Goal: Information Seeking & Learning: Learn about a topic

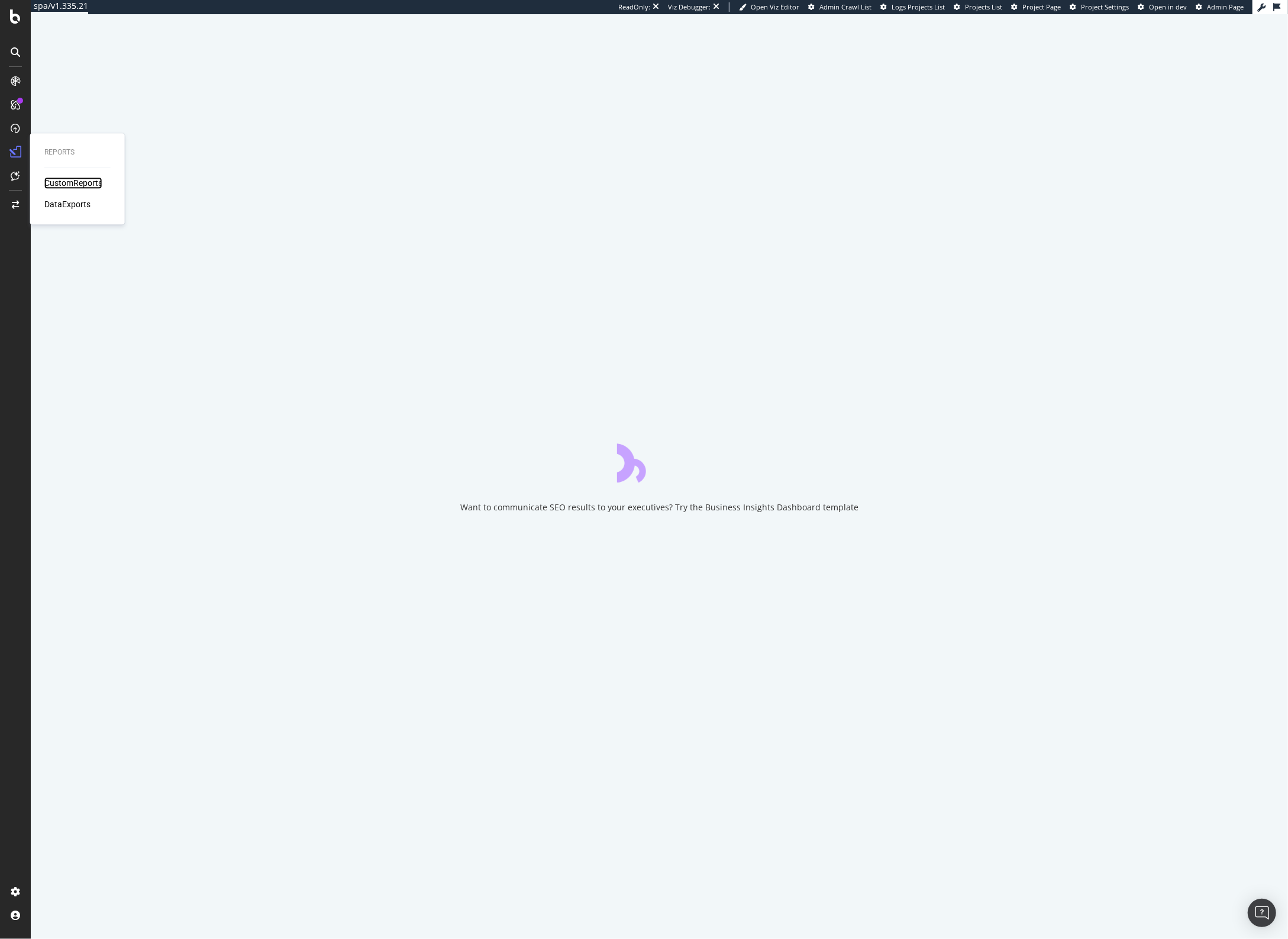
click at [71, 183] on div "CustomReports" at bounding box center [73, 183] width 58 height 12
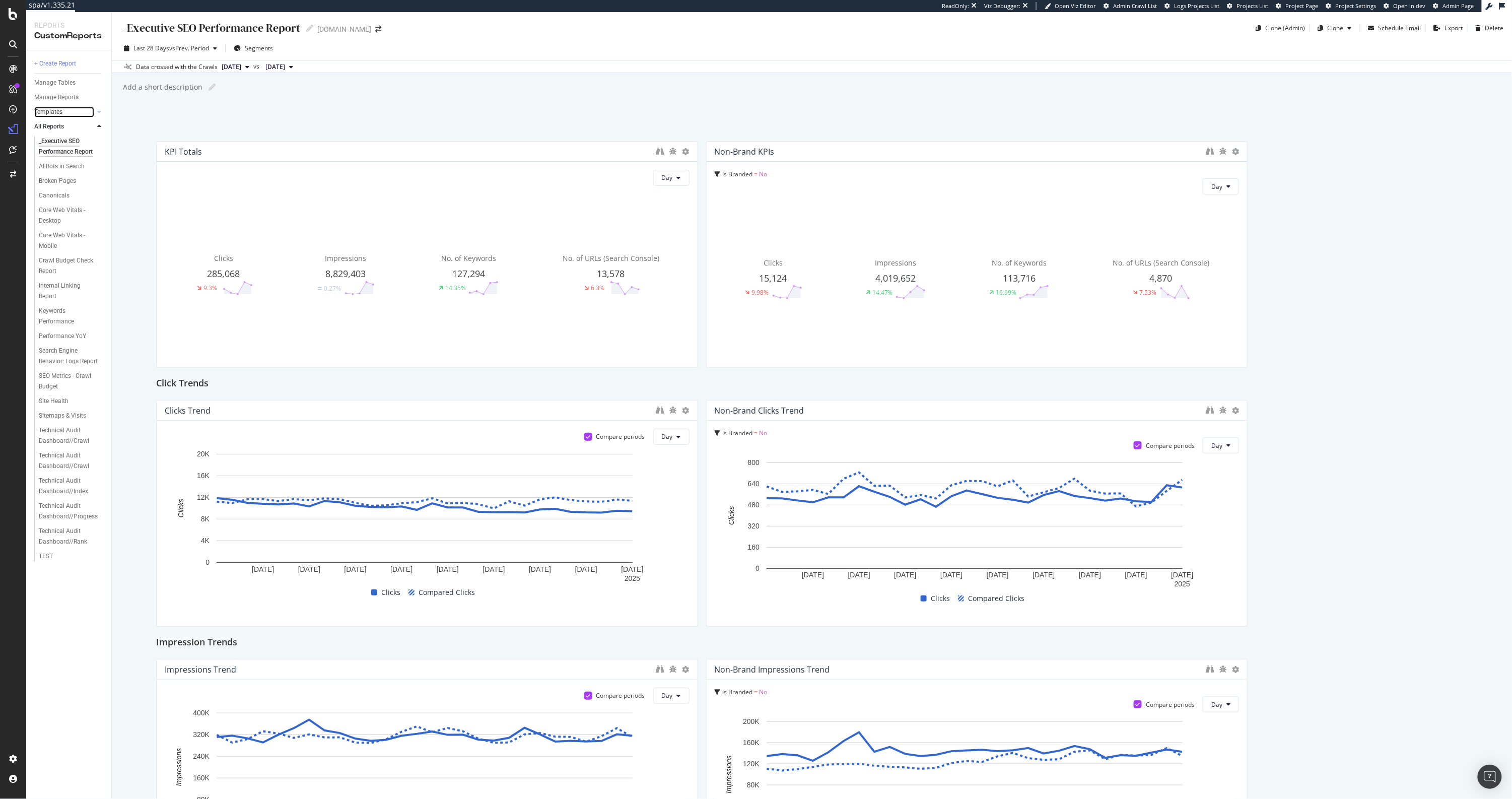
click at [86, 111] on div at bounding box center [89, 111] width 10 height 10
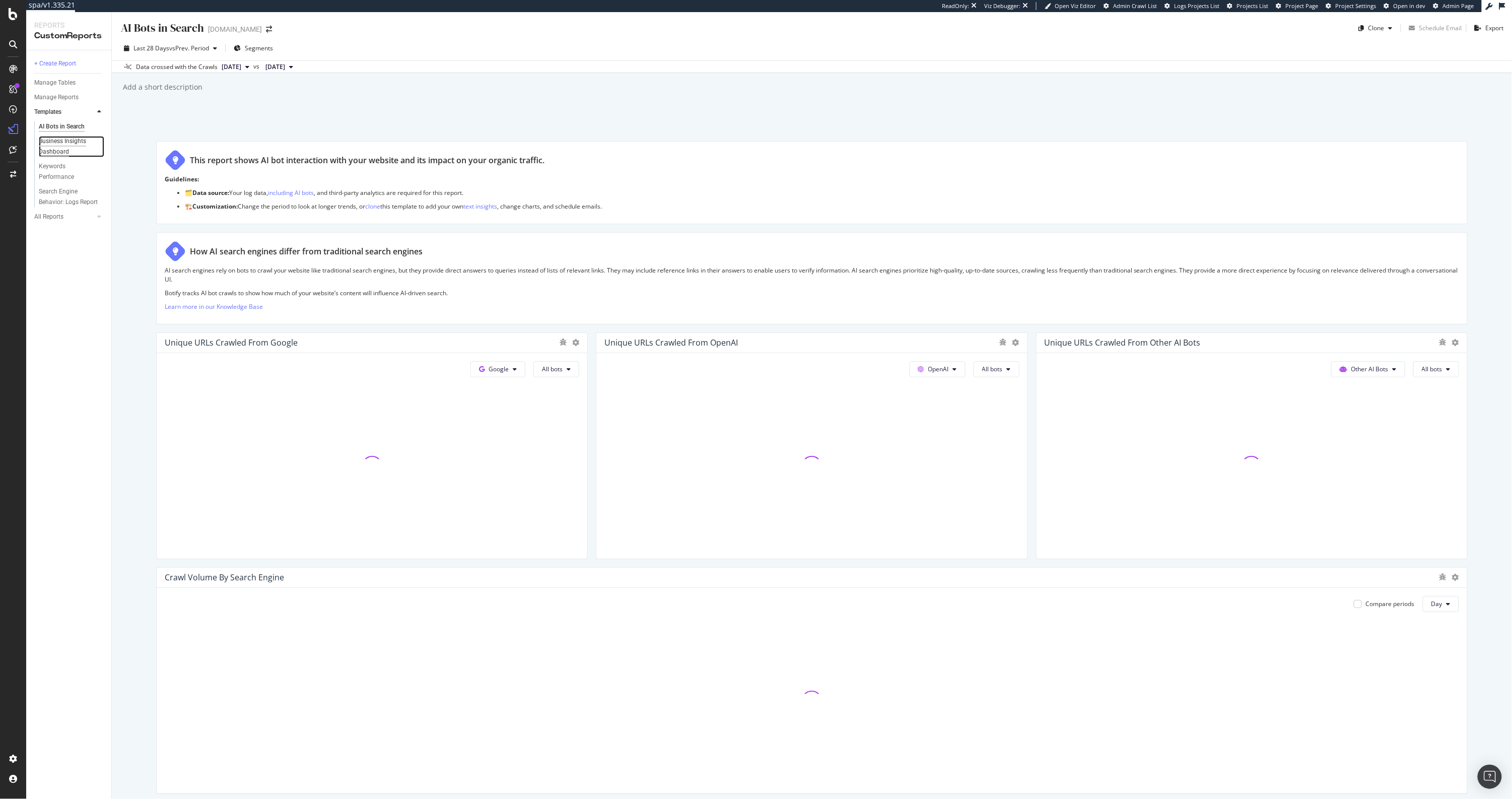
click at [65, 145] on div "Business Insights Dashboard" at bounding box center [68, 147] width 58 height 21
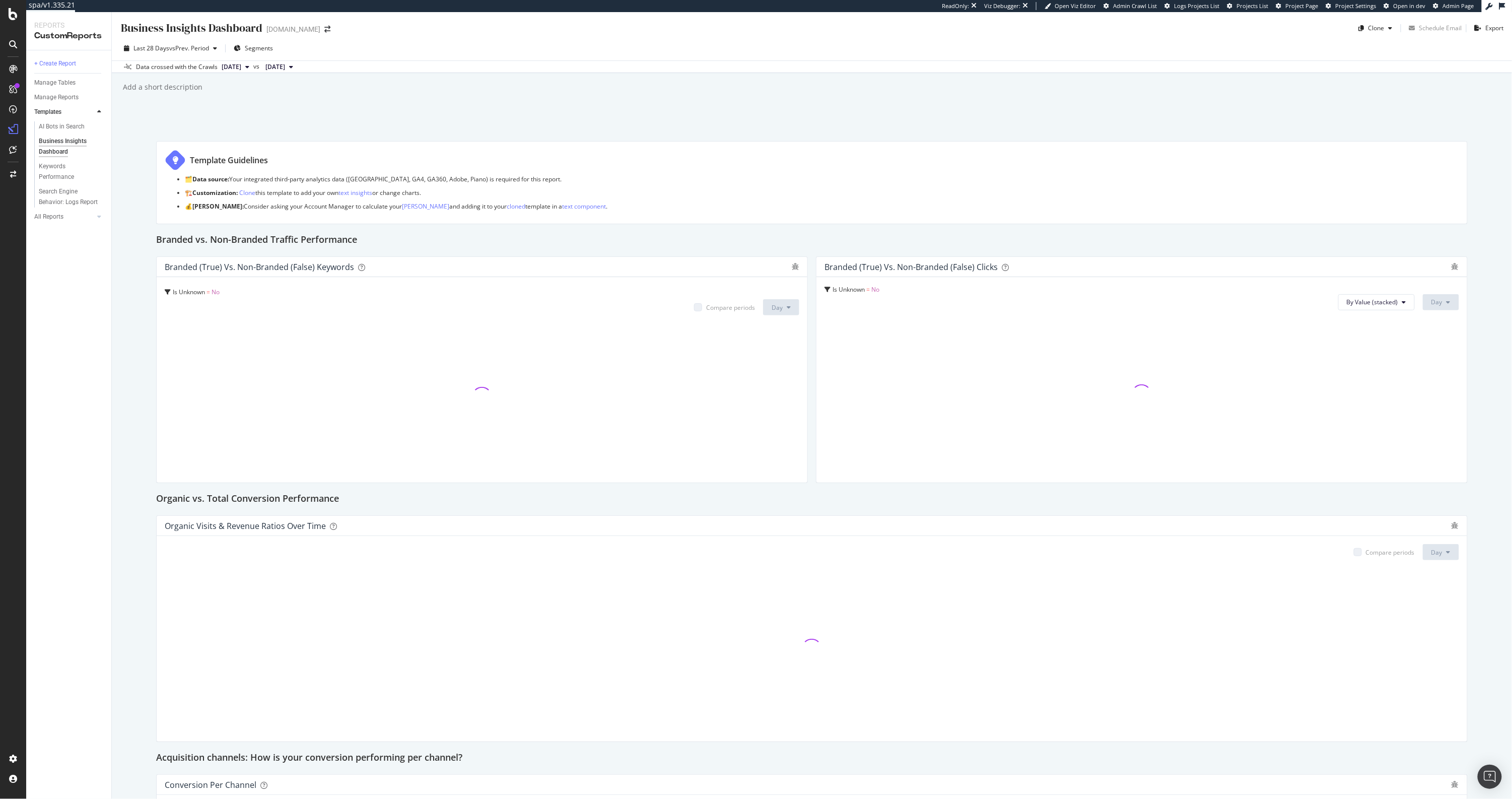
click at [725, 105] on div "Business Insights Dashboard Business Insights Dashboard [DOMAIN_NAME] Clone Sch…" at bounding box center [812, 405] width 1400 height 787
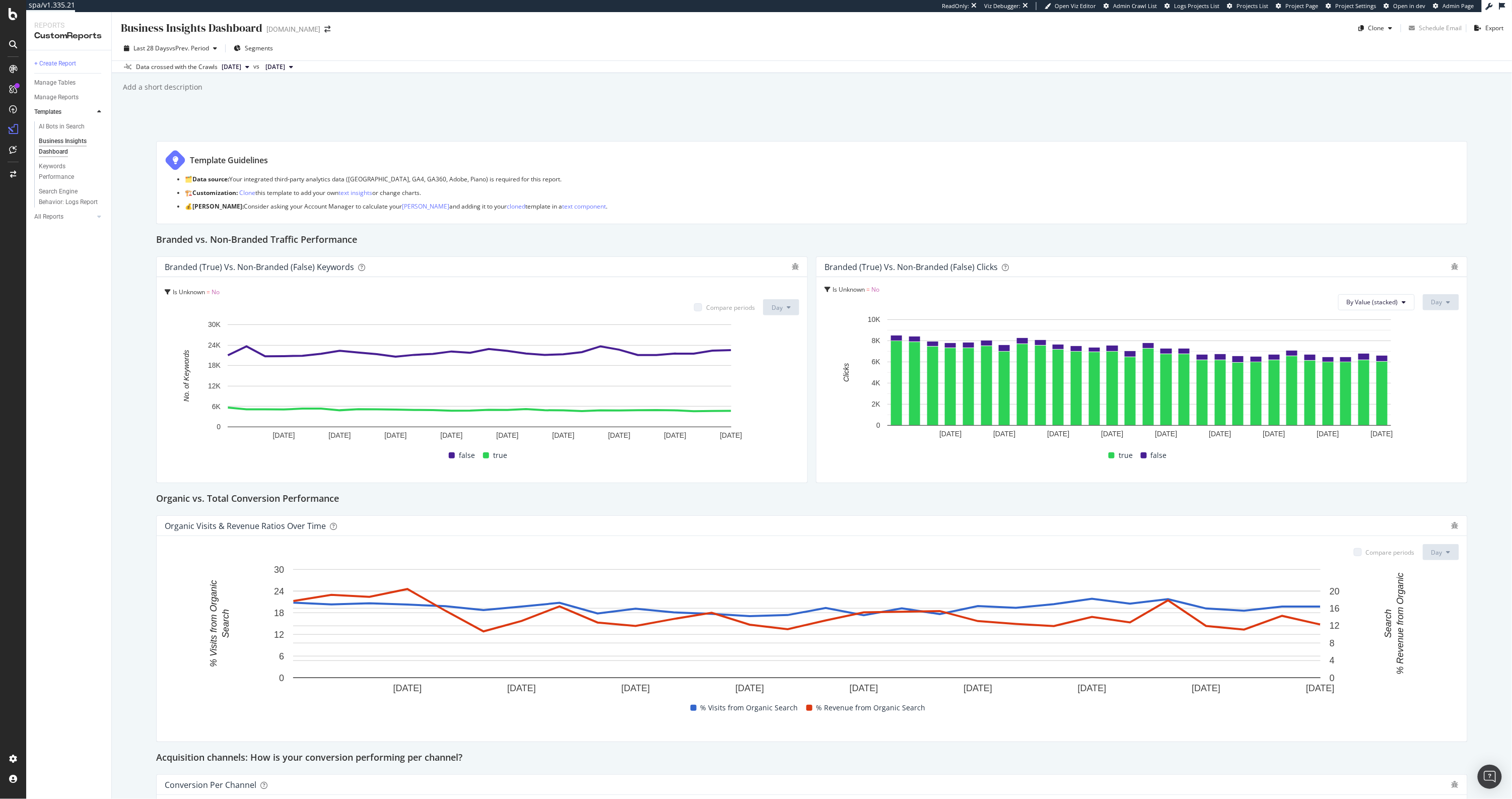
click at [727, 116] on div "Business Insights Dashboard Business Insights Dashboard [DOMAIN_NAME] Clone Sch…" at bounding box center [812, 405] width 1400 height 787
click at [727, 116] on div "Business Insights Dashboard Business Insights Dashboard [DOMAIN_NAME] Clone Sch…" at bounding box center [812, 405] width 1400 height 787
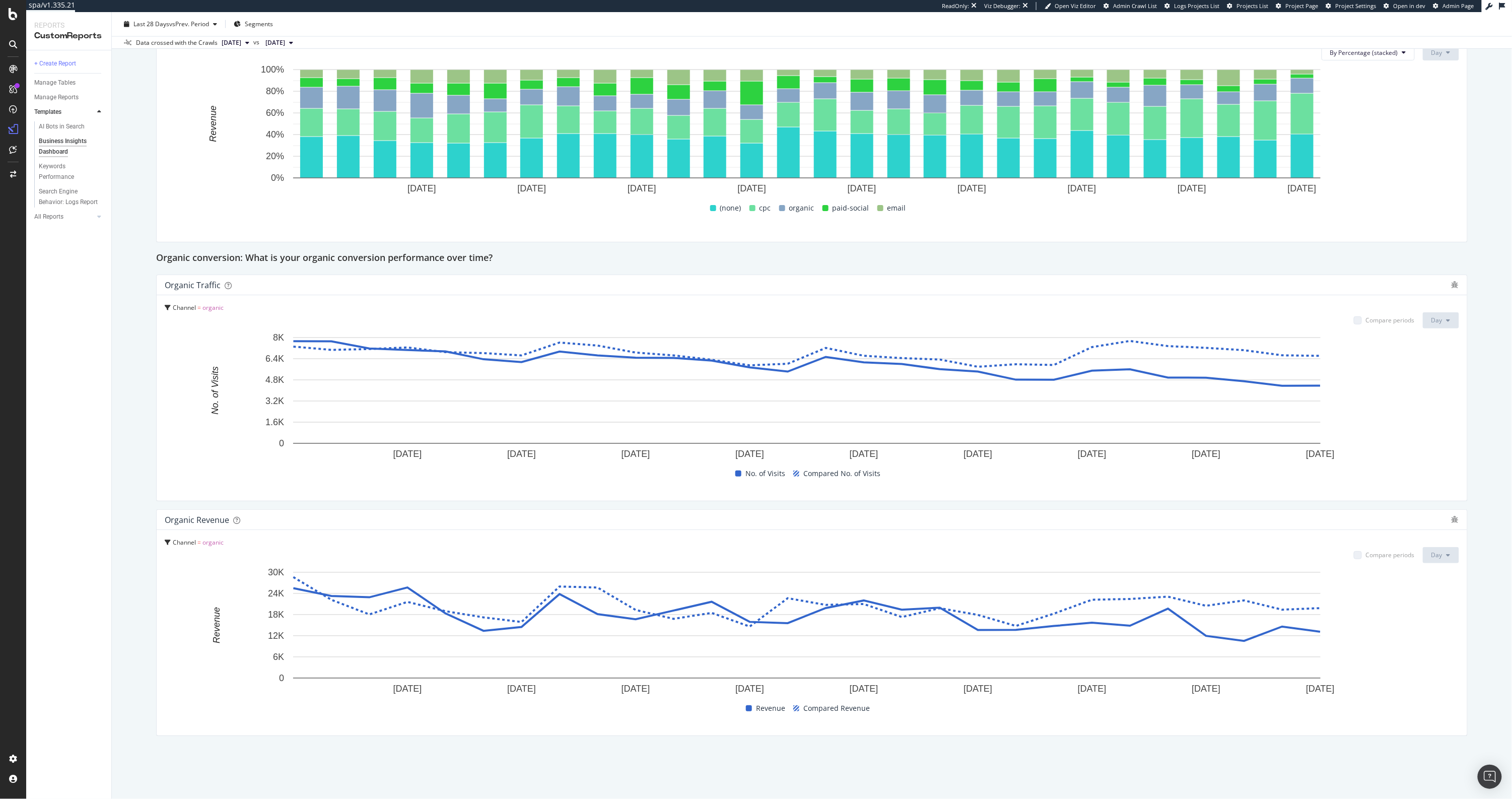
scroll to position [771, 0]
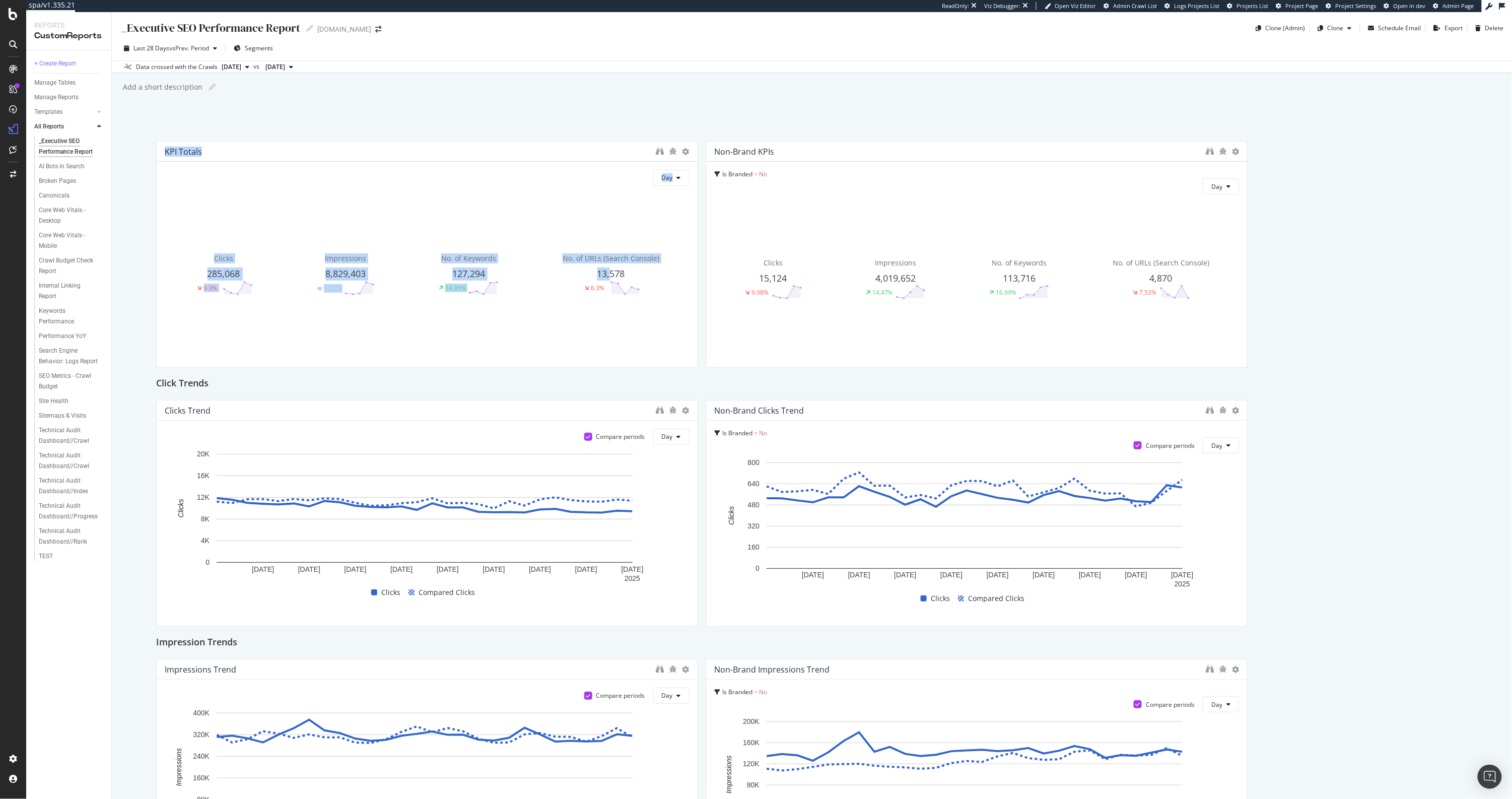
drag, startPoint x: 306, startPoint y: 125, endPoint x: 620, endPoint y: 263, distance: 343.0
click at [607, 270] on div "_Executive SEO Performance Report _Executive SEO Performance Report [DOMAIN_NAM…" at bounding box center [812, 405] width 1400 height 787
click at [802, 116] on div "_Executive SEO Performance Report _Executive SEO Performance Report [DOMAIN_NAM…" at bounding box center [812, 405] width 1400 height 787
drag, startPoint x: 767, startPoint y: 116, endPoint x: 1084, endPoint y: 309, distance: 371.1
click at [1049, 309] on div "_Executive SEO Performance Report _Executive SEO Performance Report [DOMAIN_NAM…" at bounding box center [812, 405] width 1400 height 787
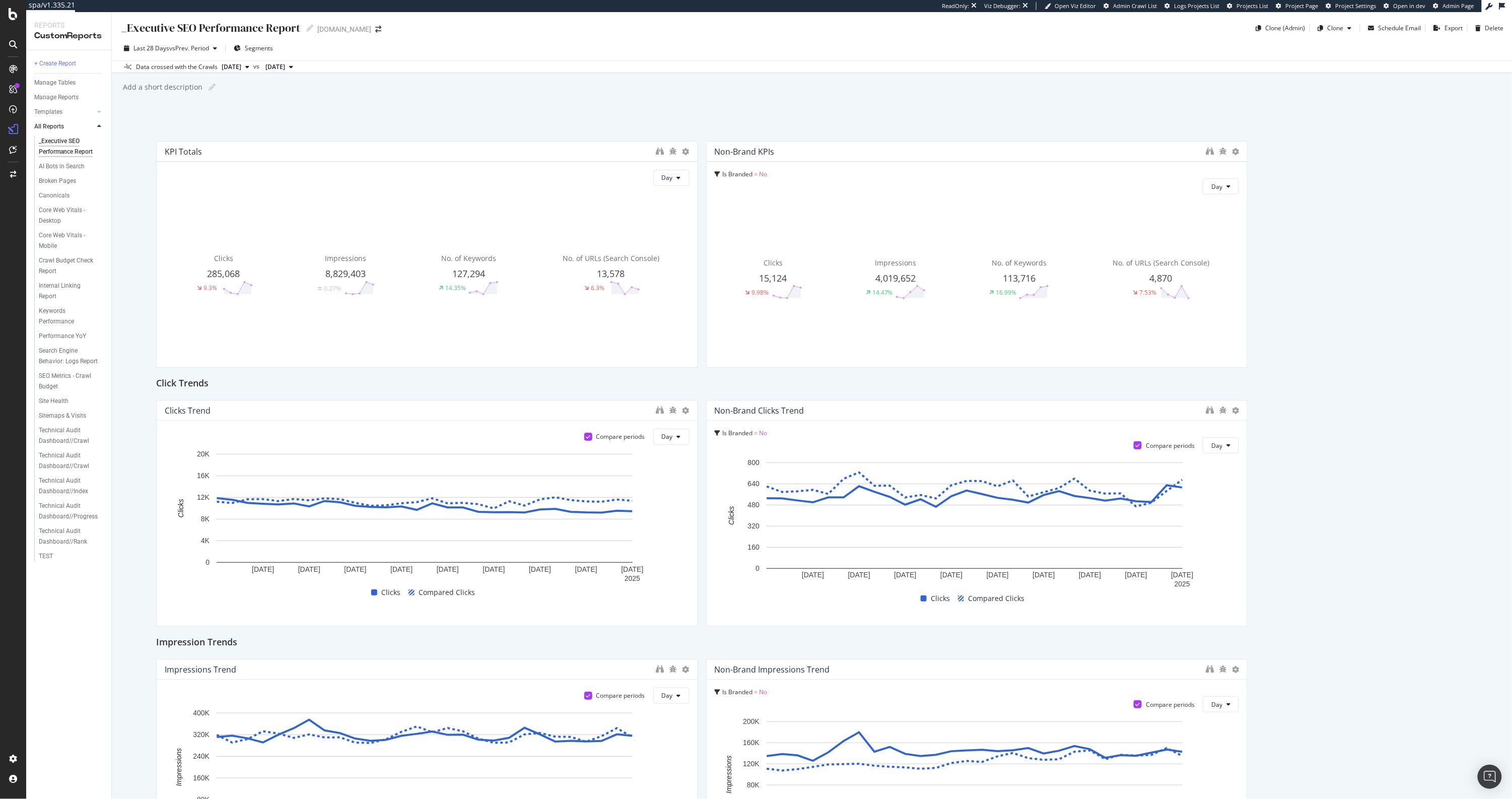
drag, startPoint x: 1292, startPoint y: 303, endPoint x: 1191, endPoint y: 304, distance: 101.0
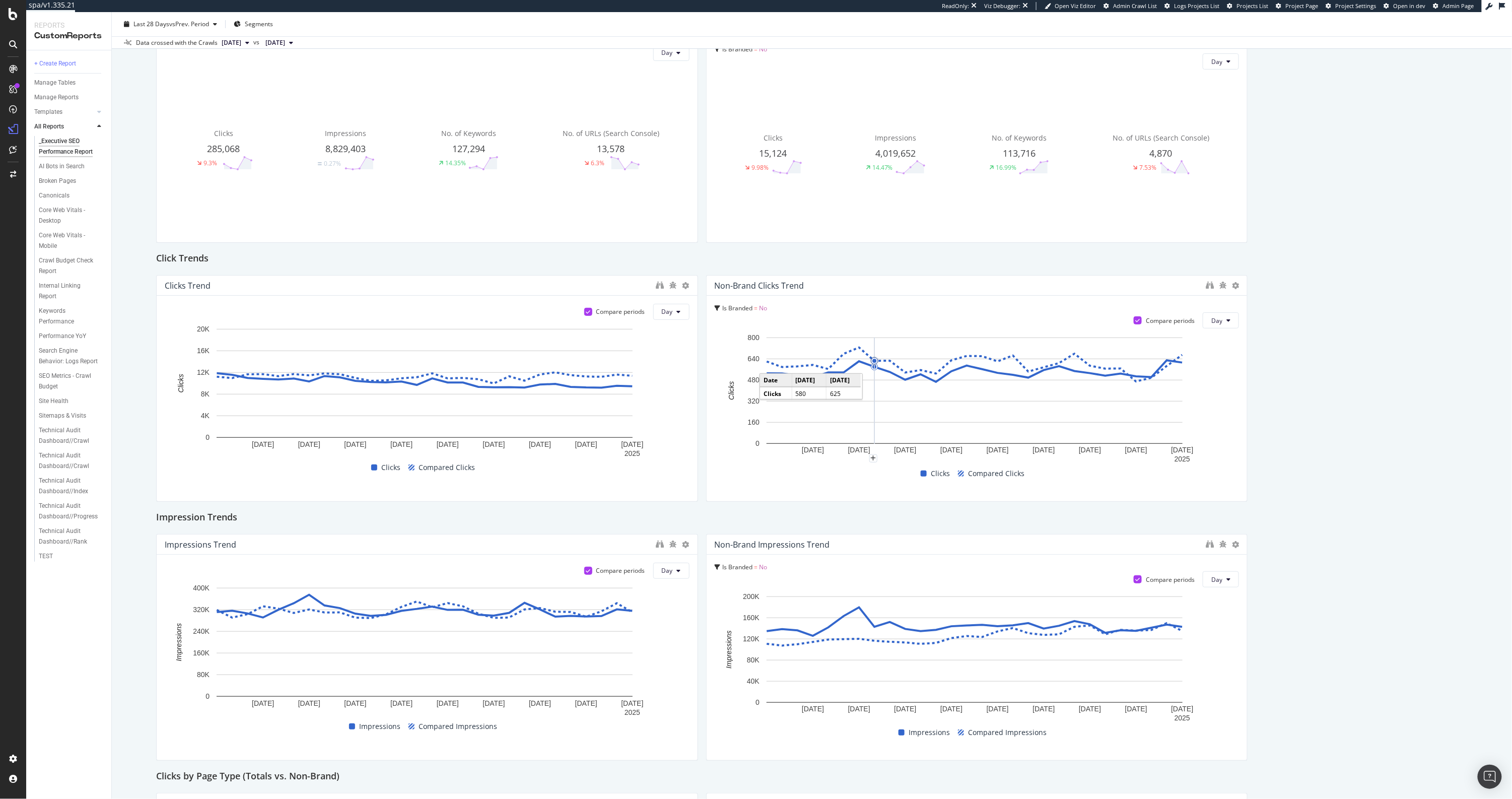
scroll to position [128, 0]
click at [1049, 260] on div "Click Trends" at bounding box center [812, 255] width 1311 height 16
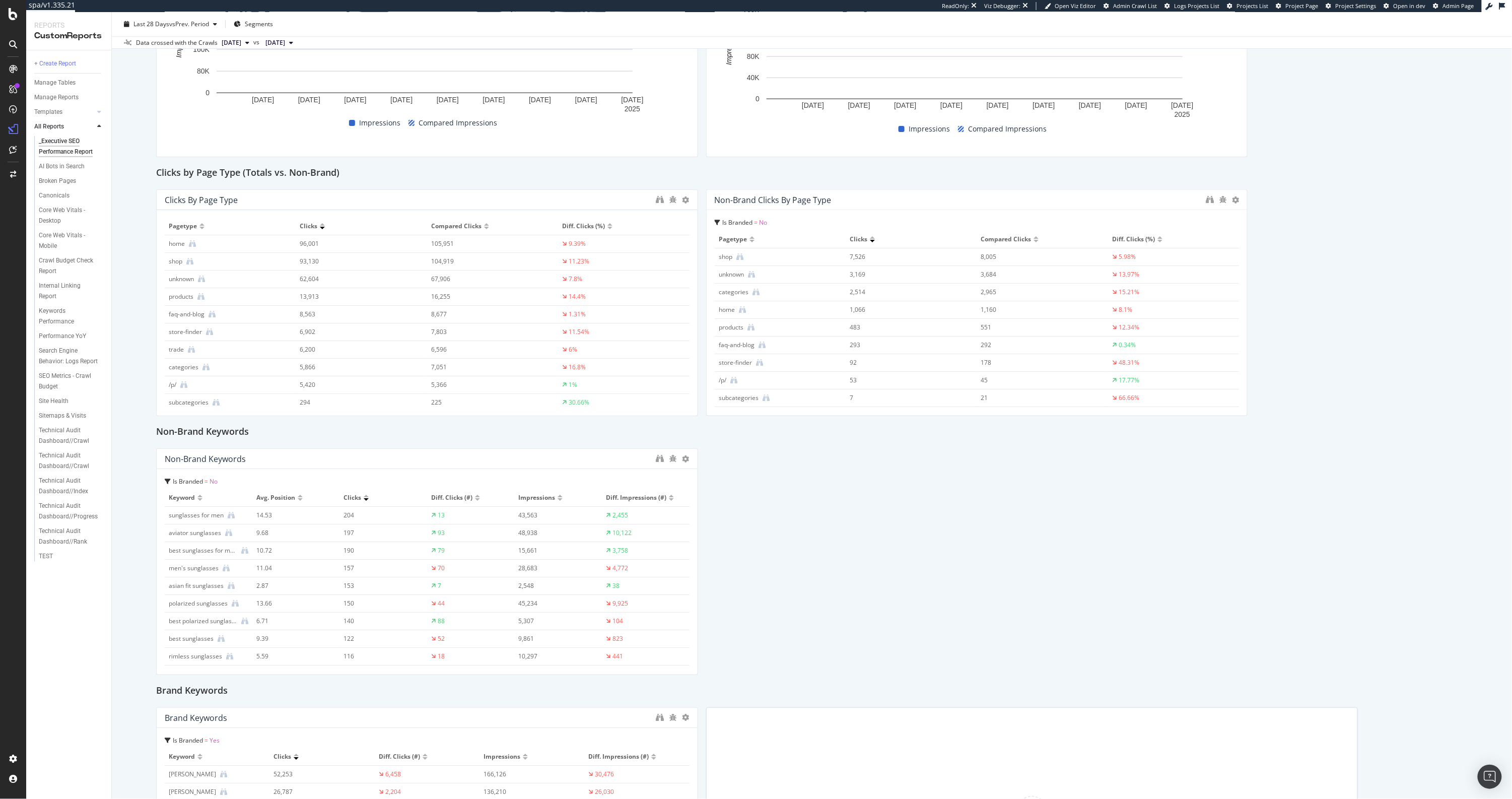
scroll to position [0, 0]
click at [966, 503] on div "KPI Totals Day Clicks 285,068 9.3% Impressions 8,829,403 0.27% No. of Keywords …" at bounding box center [812, 173] width 1311 height 1521
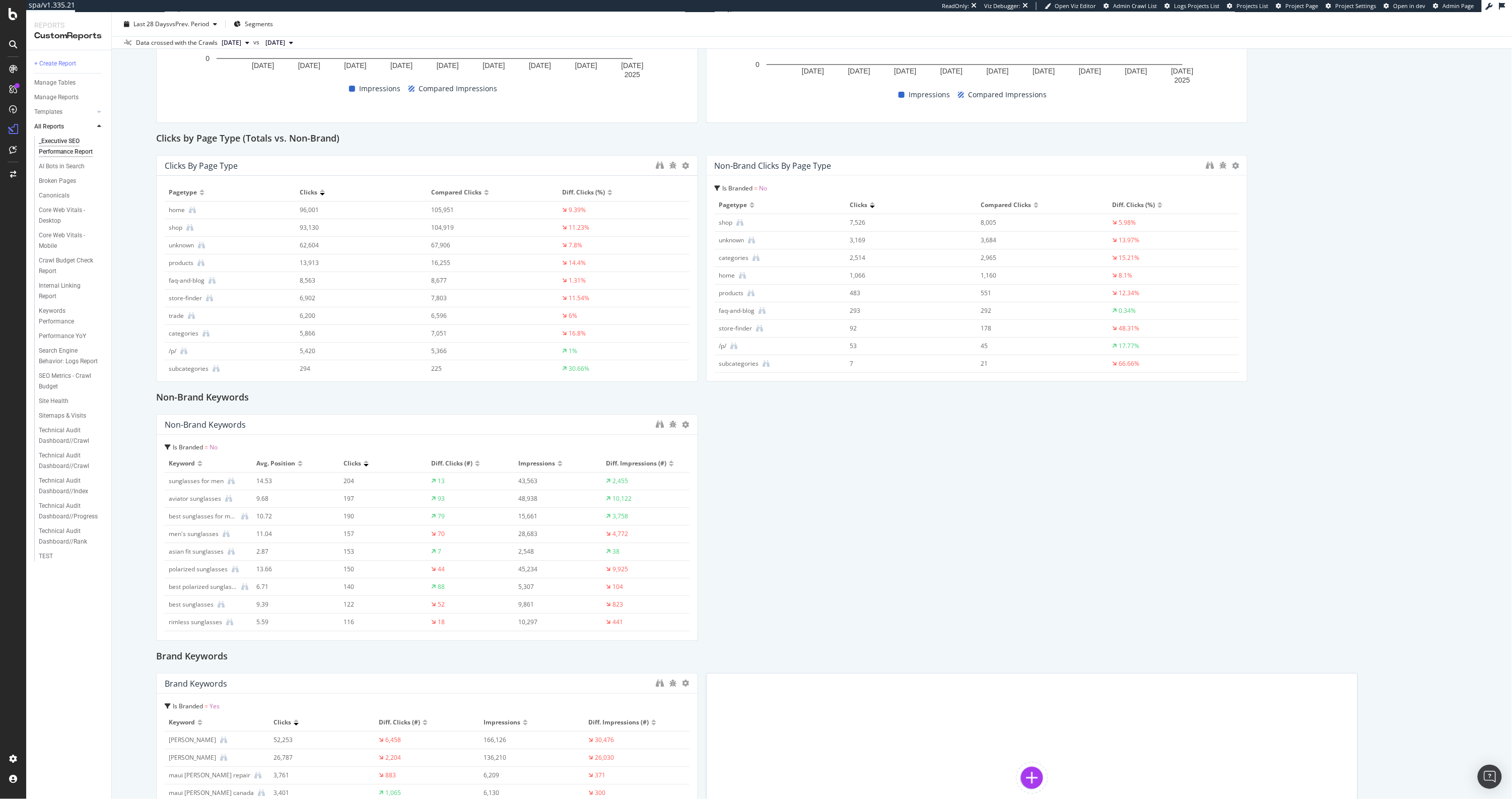
scroll to position [764, 0]
click at [1049, 312] on div "KPI Totals Day Clicks 285,068 9.3% Impressions 8,829,403 0.27% No. of Keywords …" at bounding box center [812, 137] width 1311 height 1521
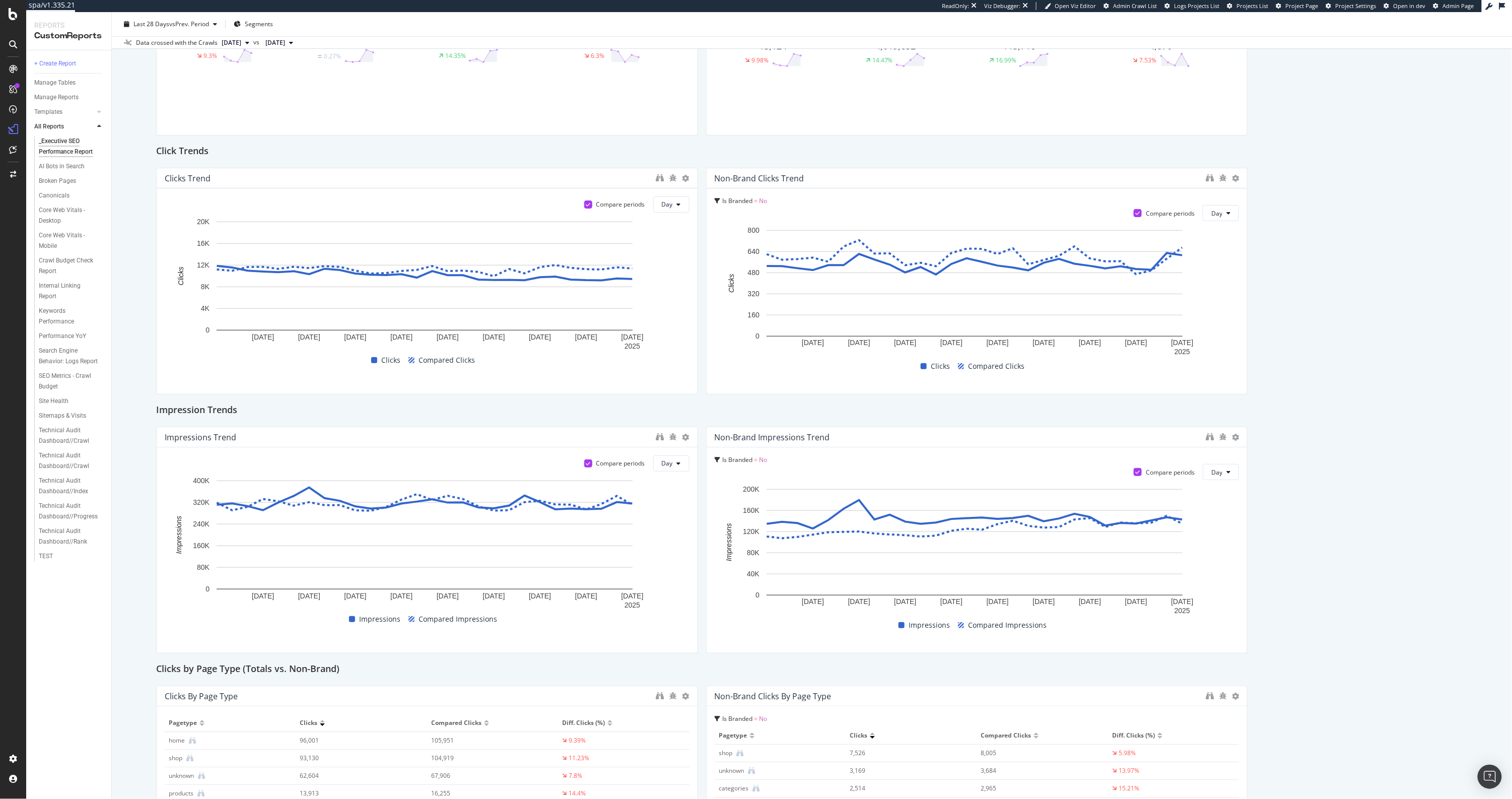
scroll to position [0, 0]
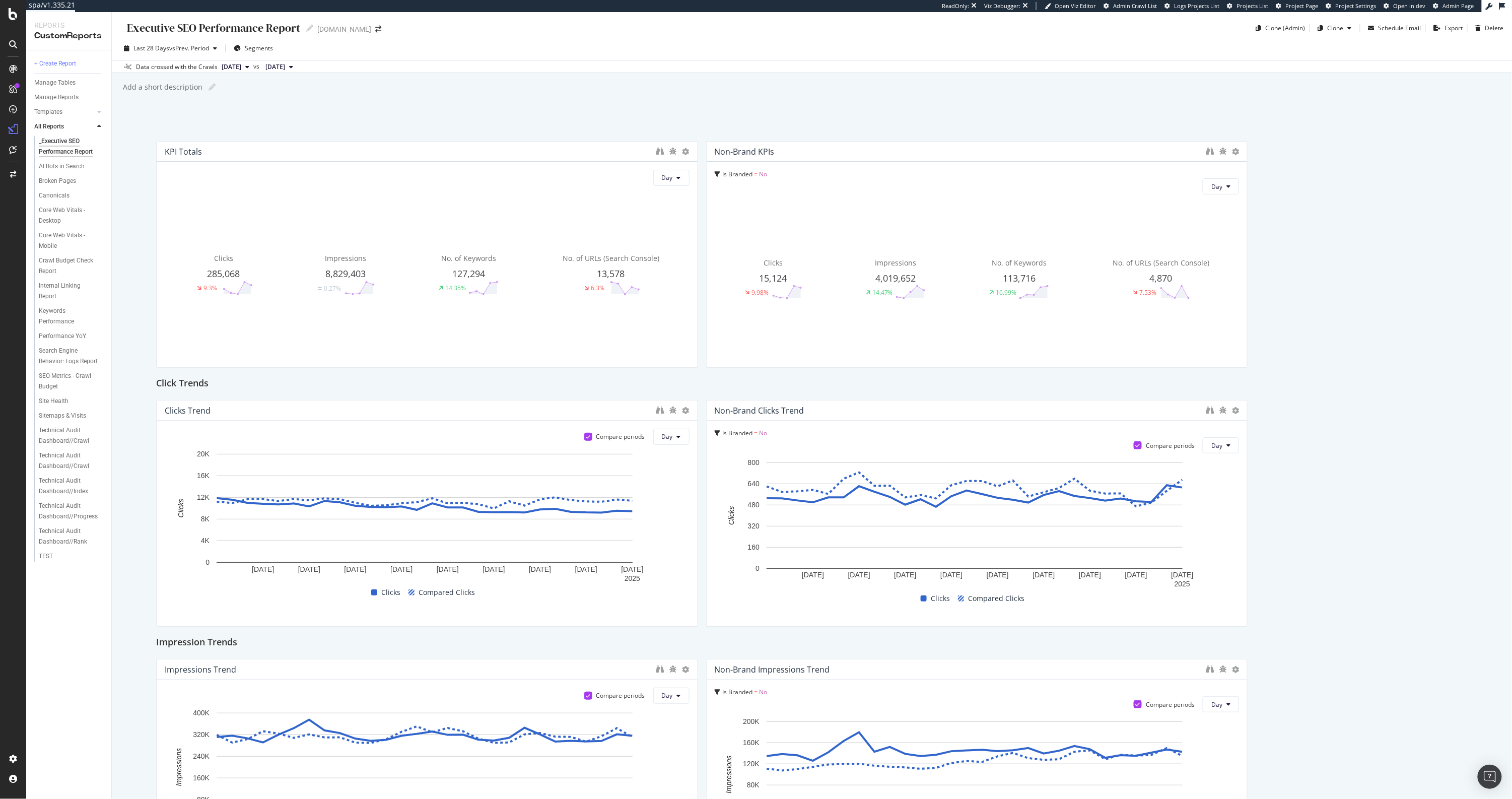
click at [1049, 382] on div "Click Trends" at bounding box center [812, 384] width 1311 height 16
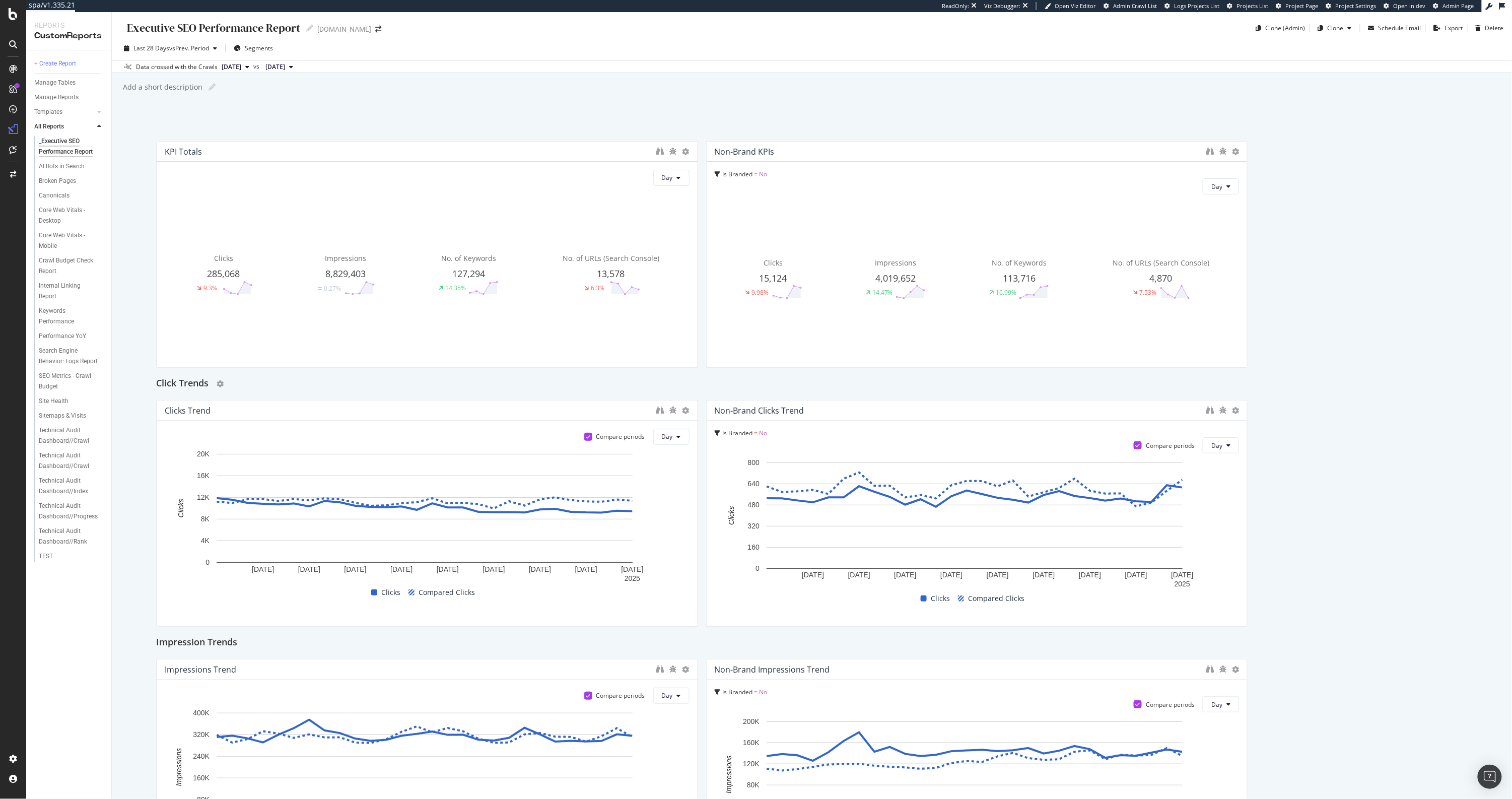
click at [1049, 384] on div "Click Trends" at bounding box center [812, 384] width 1311 height 16
click at [189, 115] on div "_Executive SEO Performance Report _Executive SEO Performance Report [DOMAIN_NAM…" at bounding box center [812, 405] width 1400 height 787
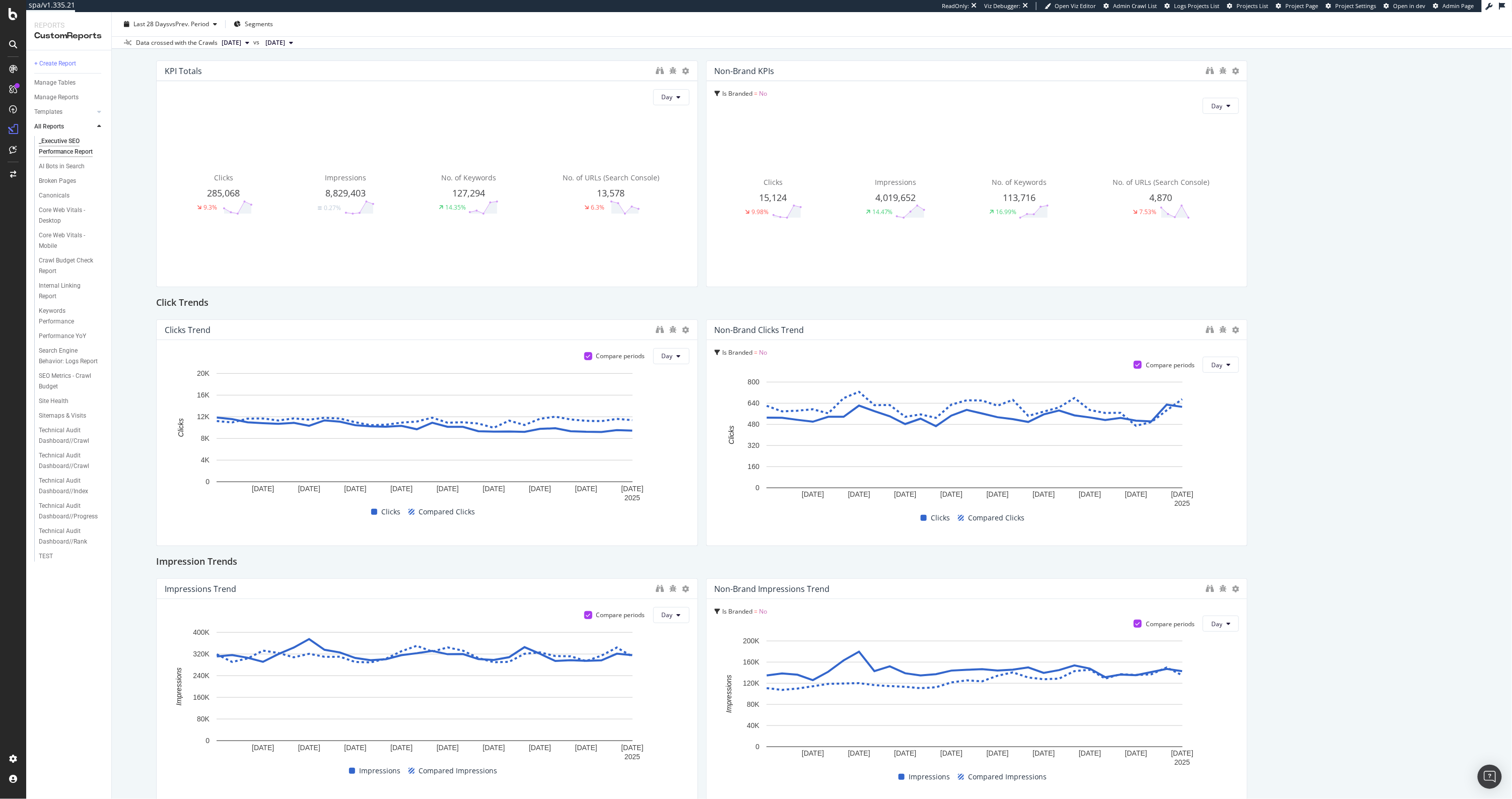
scroll to position [82, 0]
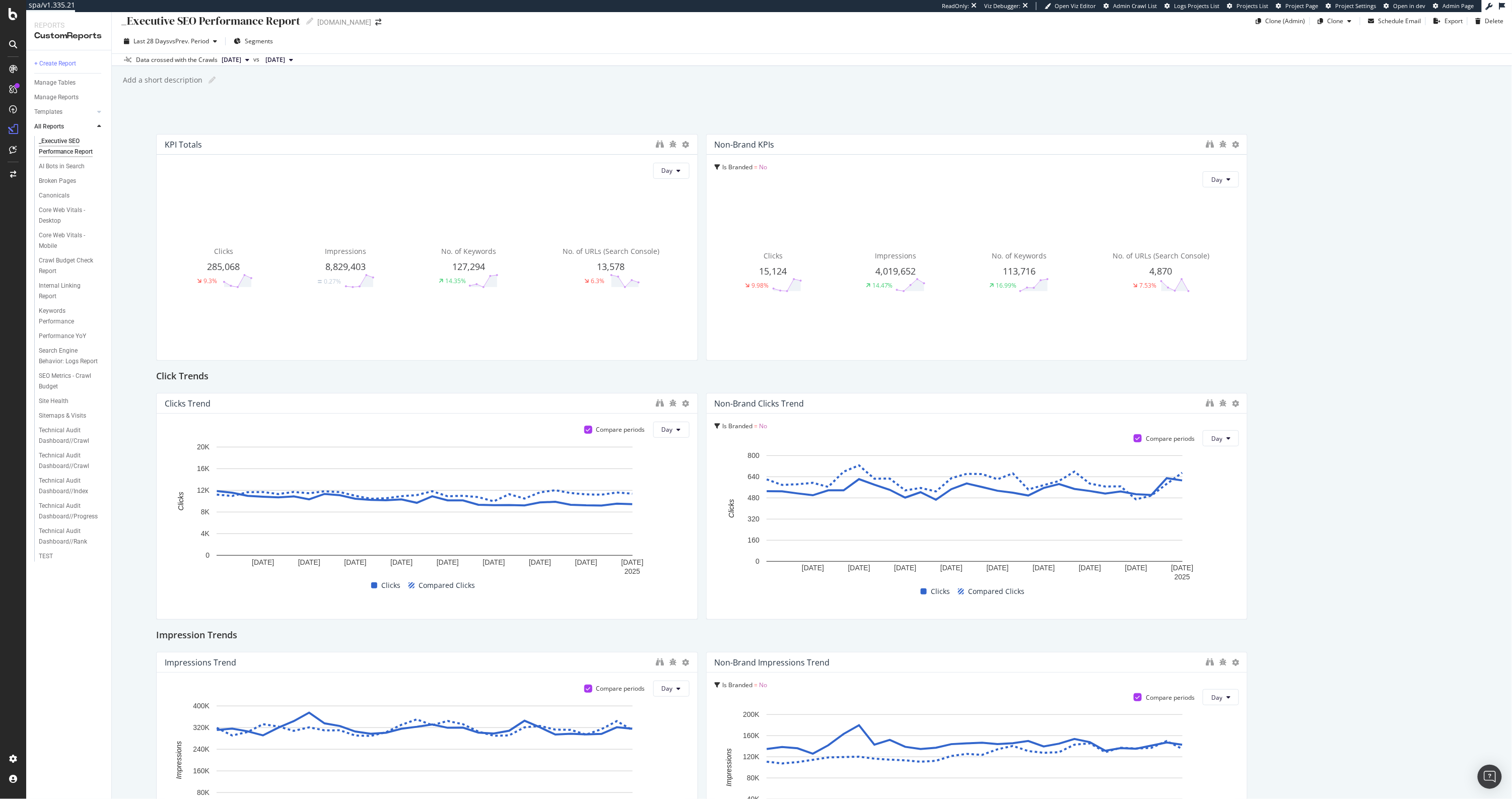
scroll to position [0, 0]
